Goal: Task Accomplishment & Management: Manage account settings

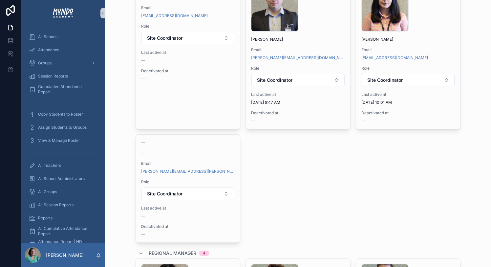
scroll to position [2552, 0]
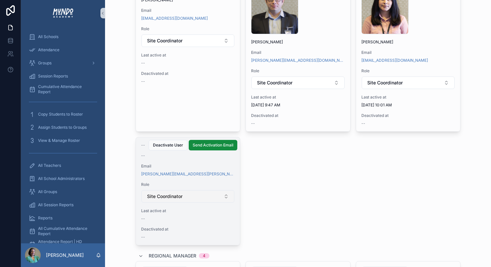
click at [197, 198] on button "Site Coordinator" at bounding box center [187, 196] width 93 height 12
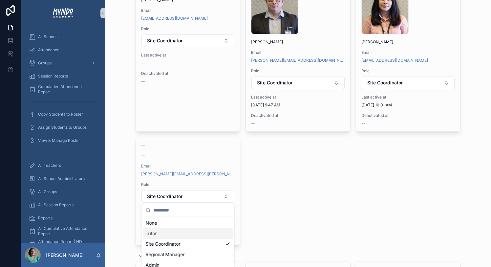
click at [184, 233] on div "Tutor" at bounding box center [188, 233] width 90 height 10
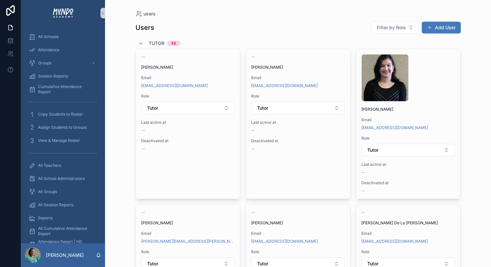
scroll to position [2116, 0]
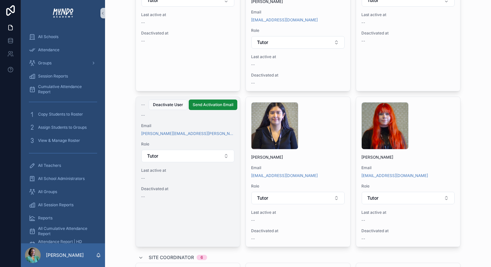
click at [191, 126] on span "Email" at bounding box center [188, 125] width 94 height 5
click at [158, 198] on div "--" at bounding box center [188, 196] width 94 height 5
click at [142, 104] on span "--" at bounding box center [143, 104] width 4 height 5
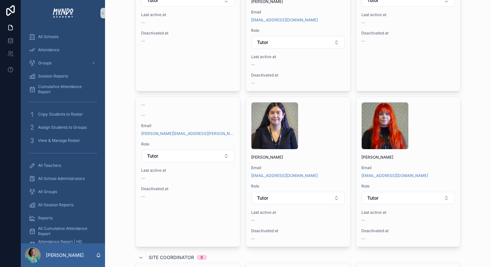
click at [469, 79] on div "users Users Filter by Role Add User Tutor 48 -- [PERSON_NAME] Email [EMAIL_ADDR…" at bounding box center [298, 133] width 386 height 267
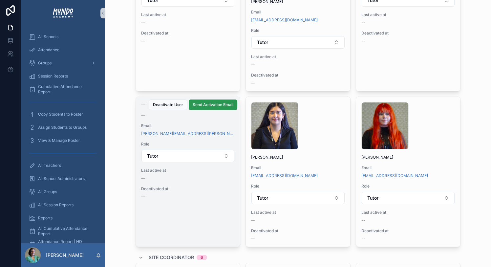
click at [210, 105] on span "Send Activation Email" at bounding box center [212, 104] width 41 height 5
click at [206, 221] on div "-- -- Email [PERSON_NAME][EMAIL_ADDRESS][PERSON_NAME][DOMAIN_NAME] Role Tutor L…" at bounding box center [187, 171] width 105 height 150
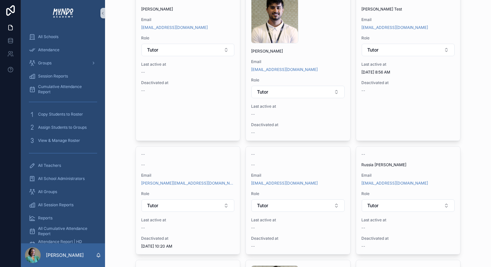
scroll to position [1716, 0]
